Goal: Task Accomplishment & Management: Manage account settings

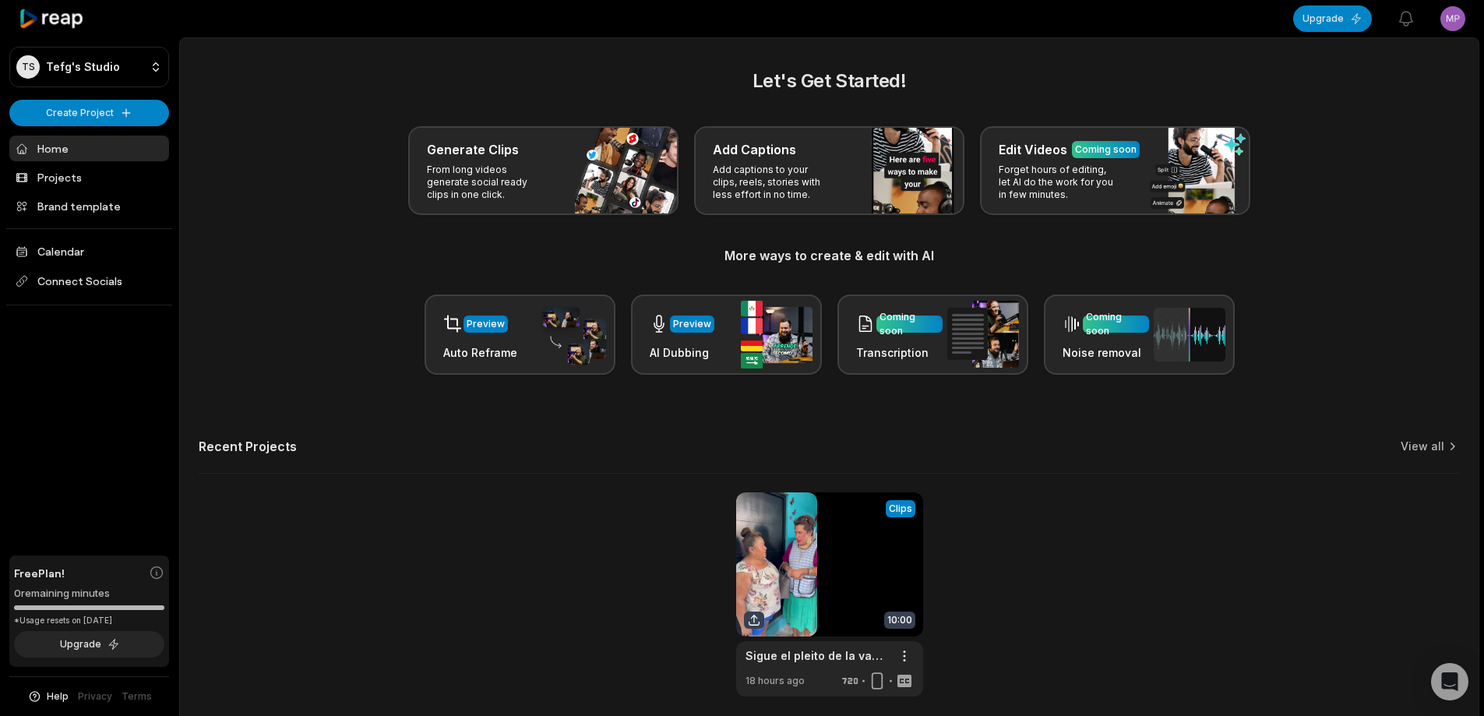
click at [1458, 22] on html "TS Tefg's Studio Create Project Home Projects Brand template Calendar Connect S…" at bounding box center [742, 358] width 1484 height 716
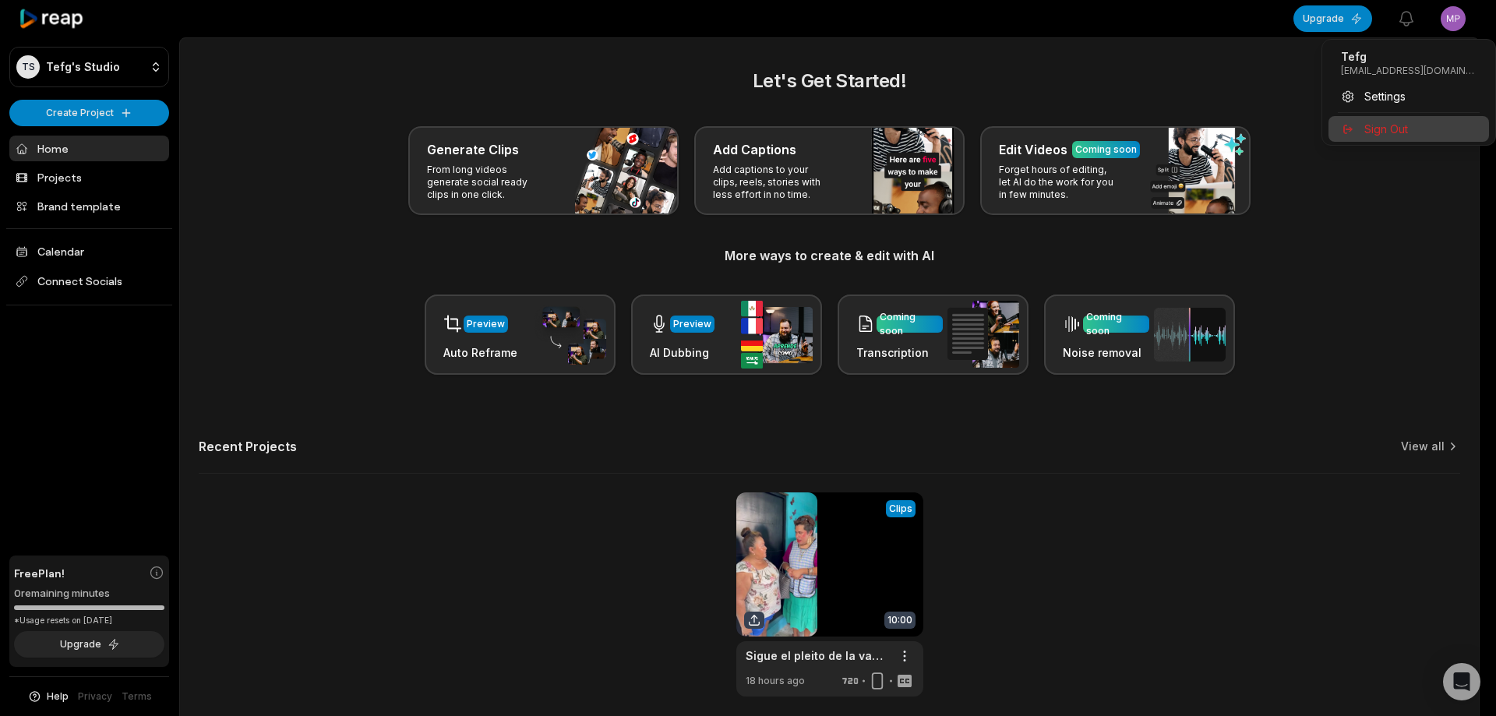
click at [1421, 133] on div "Sign Out" at bounding box center [1408, 129] width 160 height 26
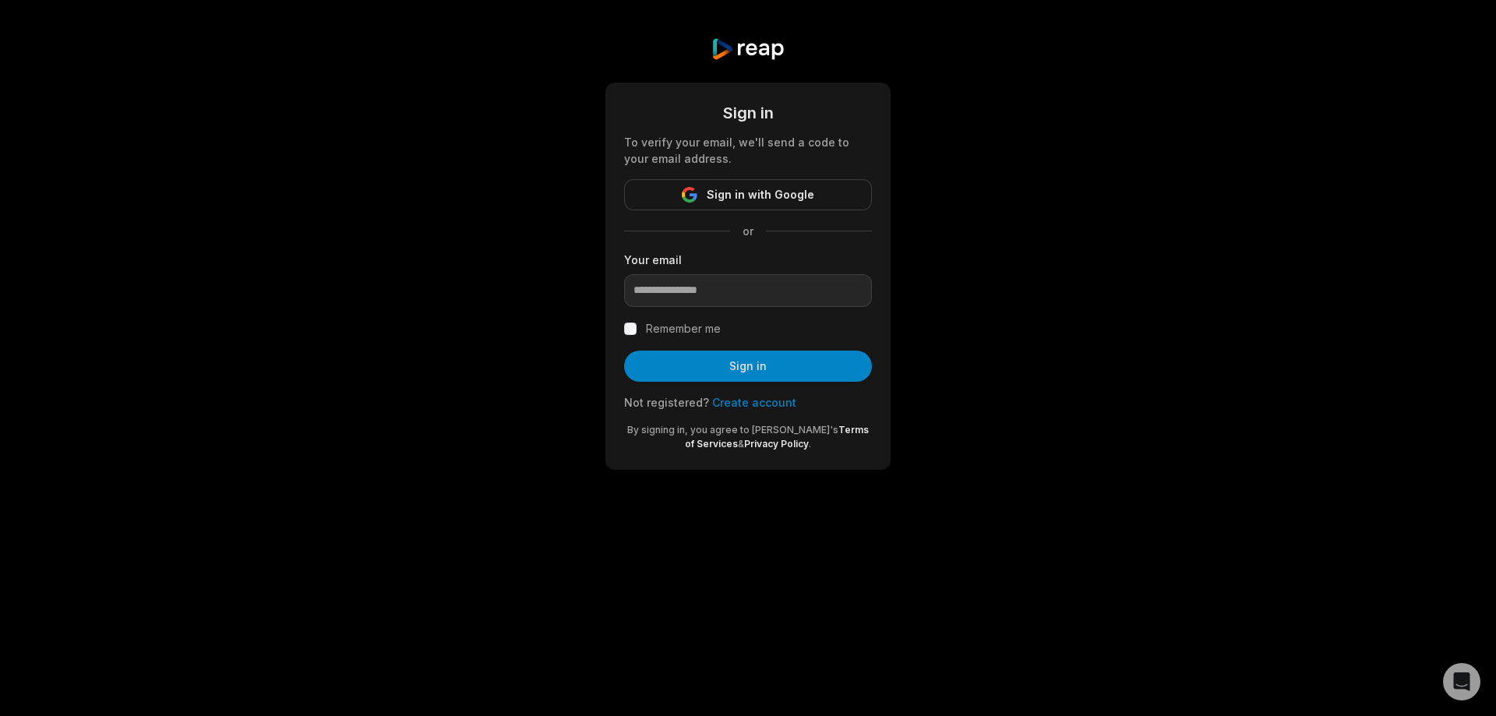
click at [750, 407] on link "Create account" at bounding box center [754, 402] width 84 height 13
